Goal: Transaction & Acquisition: Purchase product/service

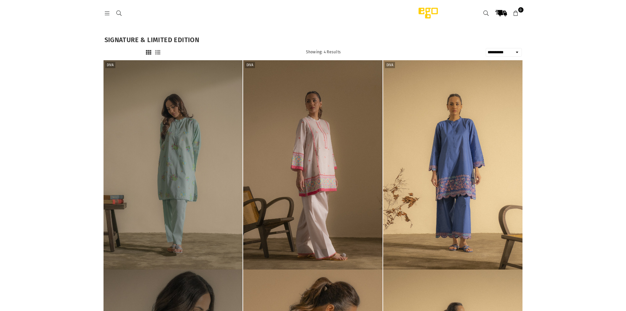
select select "**********"
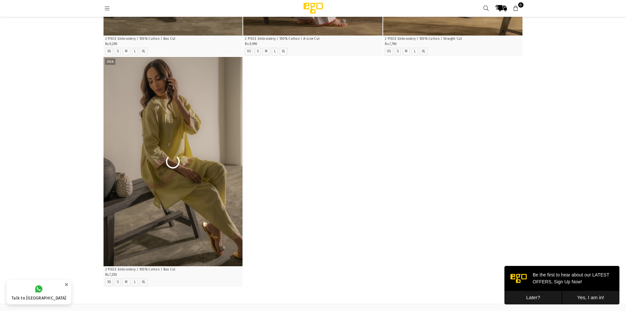
scroll to position [224, 0]
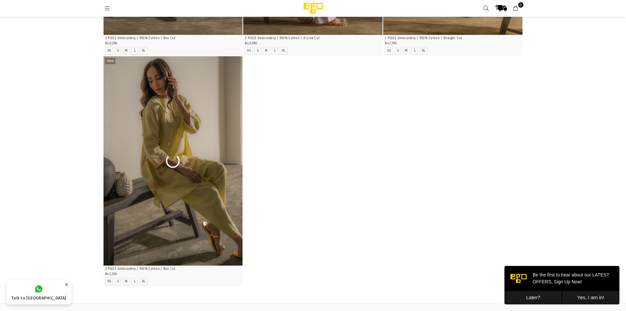
click at [156, 127] on img at bounding box center [173, 160] width 139 height 209
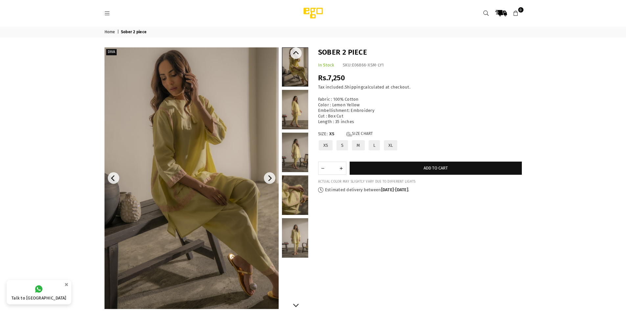
click at [302, 118] on link at bounding box center [295, 109] width 26 height 39
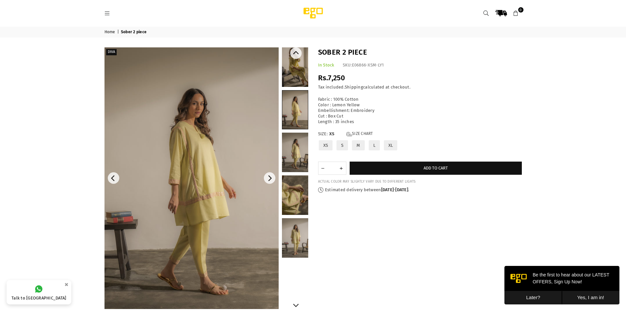
click at [291, 192] on link at bounding box center [295, 194] width 26 height 39
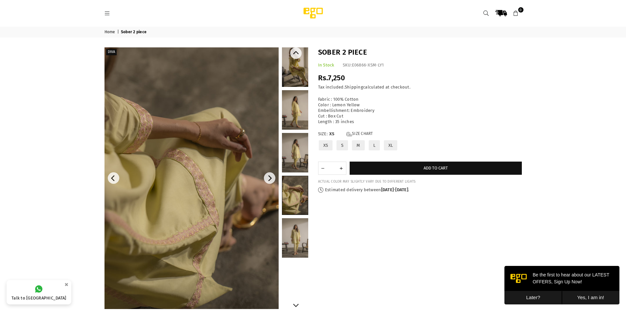
click at [284, 229] on link at bounding box center [295, 237] width 26 height 39
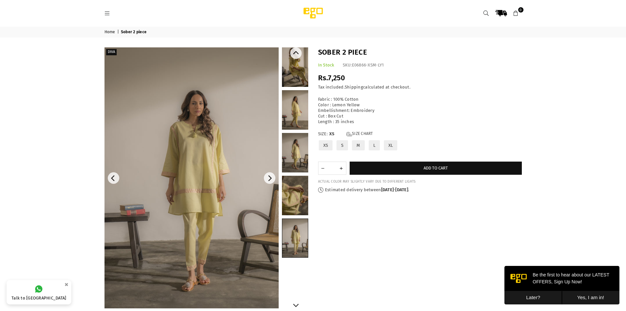
click at [284, 191] on link at bounding box center [295, 195] width 26 height 39
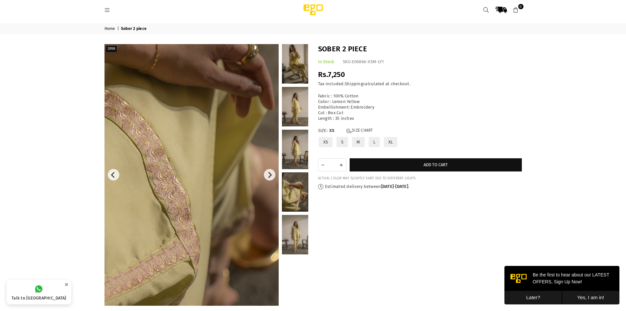
scroll to position [4, 0]
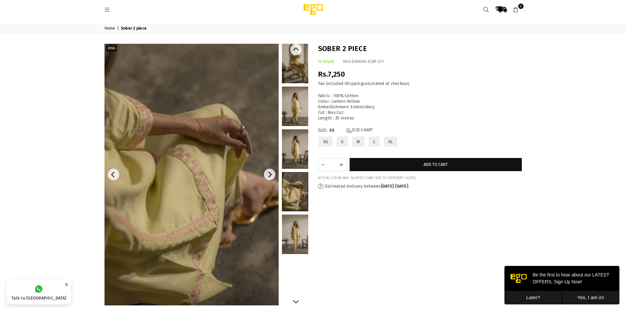
click at [301, 107] on link at bounding box center [295, 105] width 26 height 39
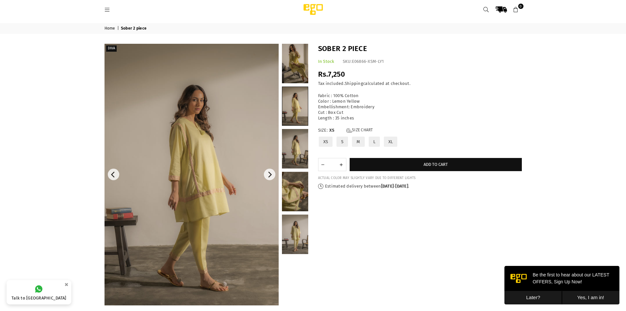
click at [113, 26] on link "Home" at bounding box center [111, 28] width 12 height 5
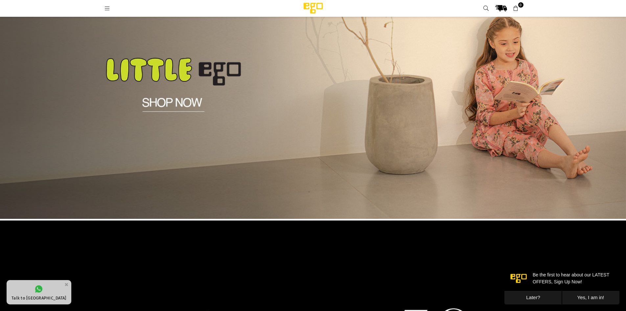
scroll to position [605, 0]
click at [193, 104] on img at bounding box center [313, 85] width 626 height 268
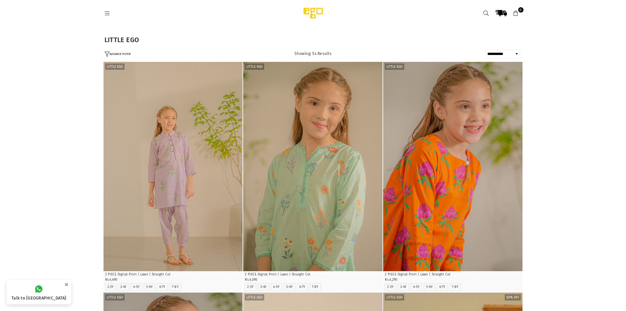
select select "**********"
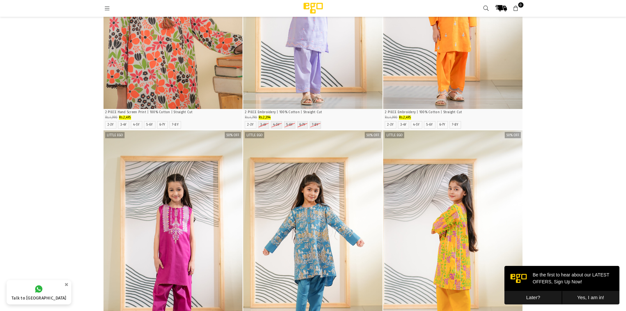
scroll to position [1325, 0]
